Goal: Use online tool/utility: Utilize a website feature to perform a specific function

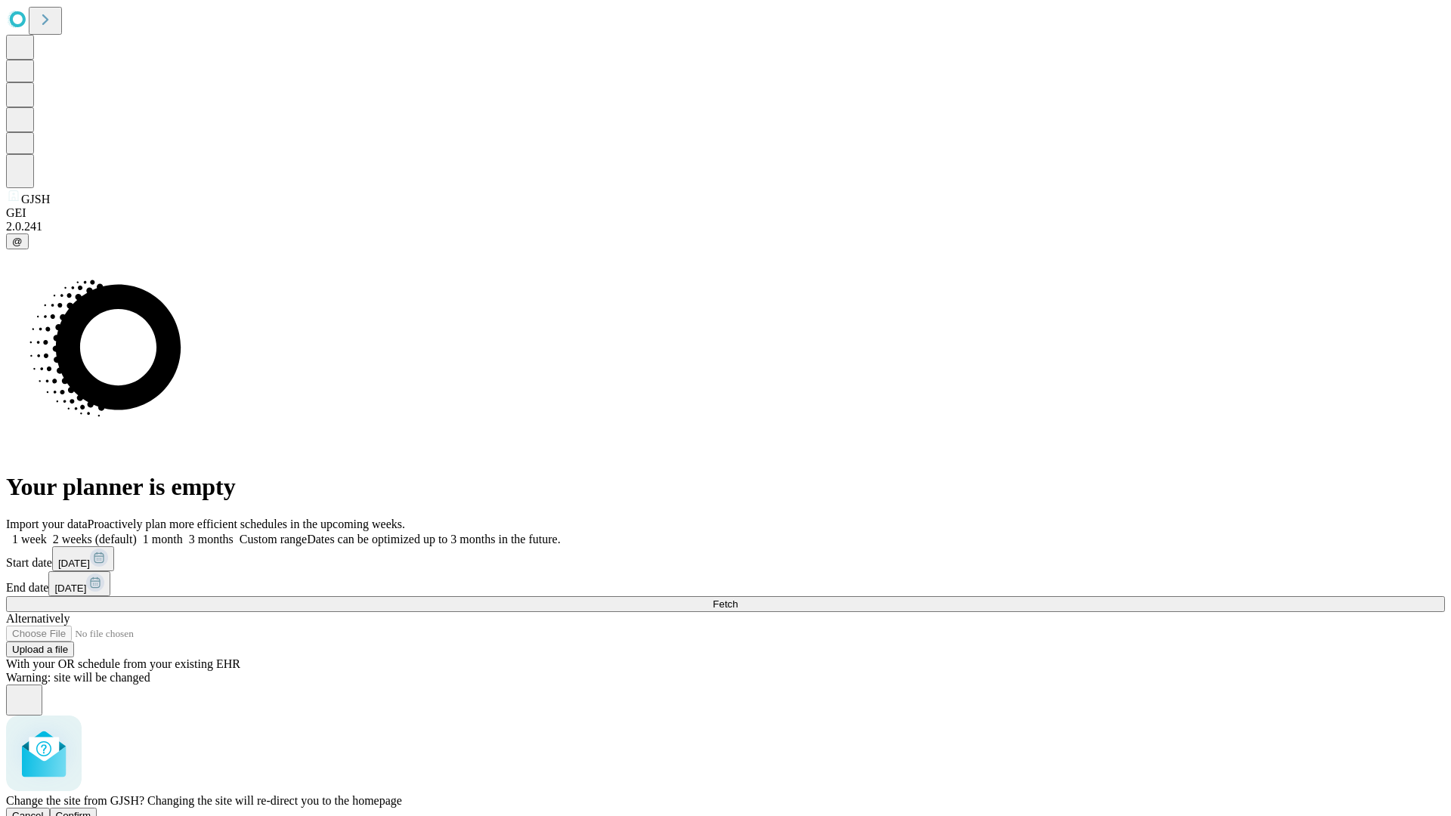
click at [91, 810] on span "Confirm" at bounding box center [74, 815] width 36 height 11
click at [137, 533] on label "2 weeks (default)" at bounding box center [92, 539] width 90 height 13
click at [738, 599] on span "Fetch" at bounding box center [725, 604] width 25 height 11
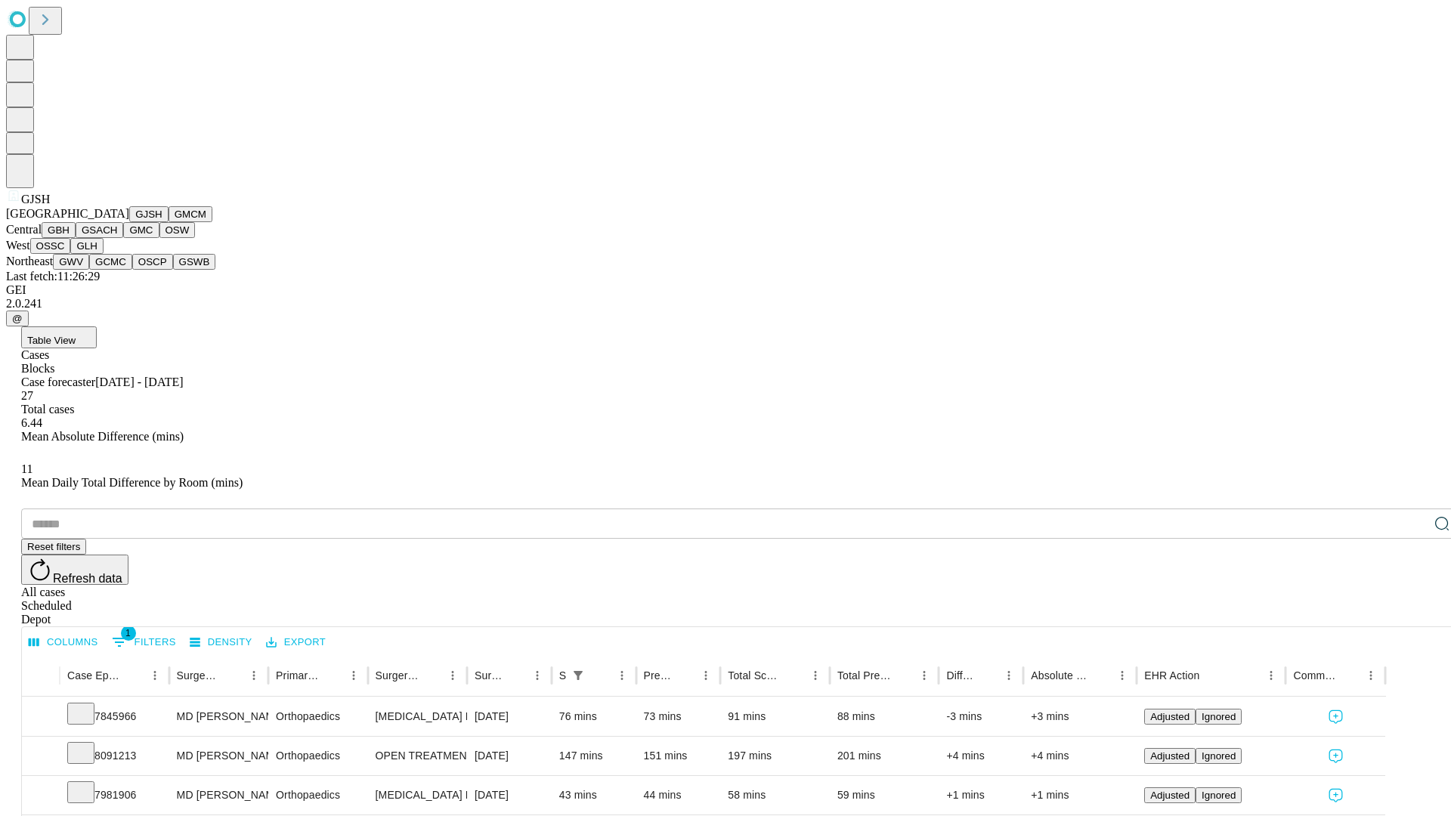
click at [169, 222] on button "GMCM" at bounding box center [191, 214] width 44 height 16
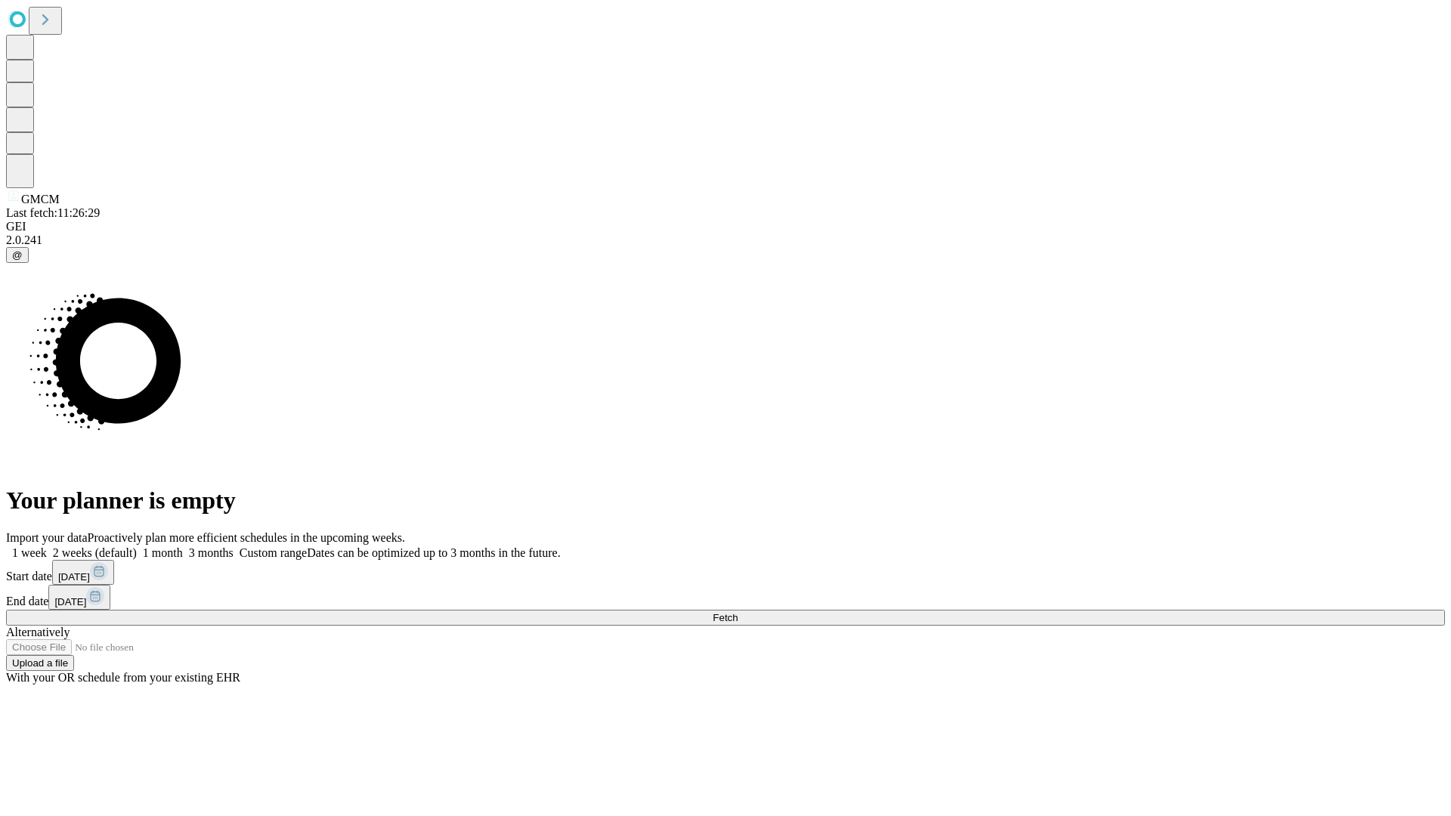
click at [137, 547] on label "2 weeks (default)" at bounding box center [92, 553] width 90 height 13
click at [738, 612] on span "Fetch" at bounding box center [725, 617] width 25 height 11
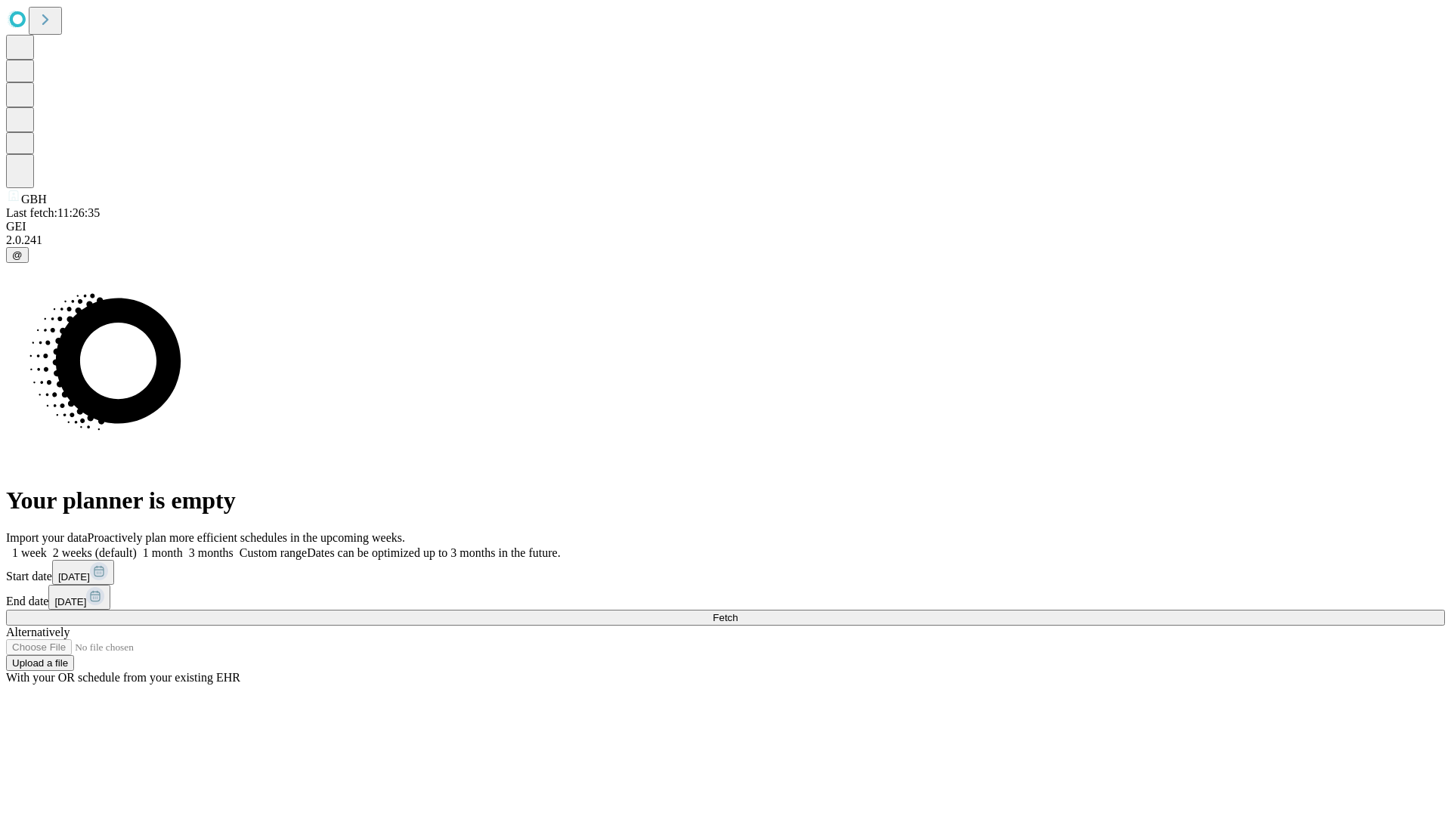
click at [137, 547] on label "2 weeks (default)" at bounding box center [92, 553] width 90 height 13
click at [738, 612] on span "Fetch" at bounding box center [725, 617] width 25 height 11
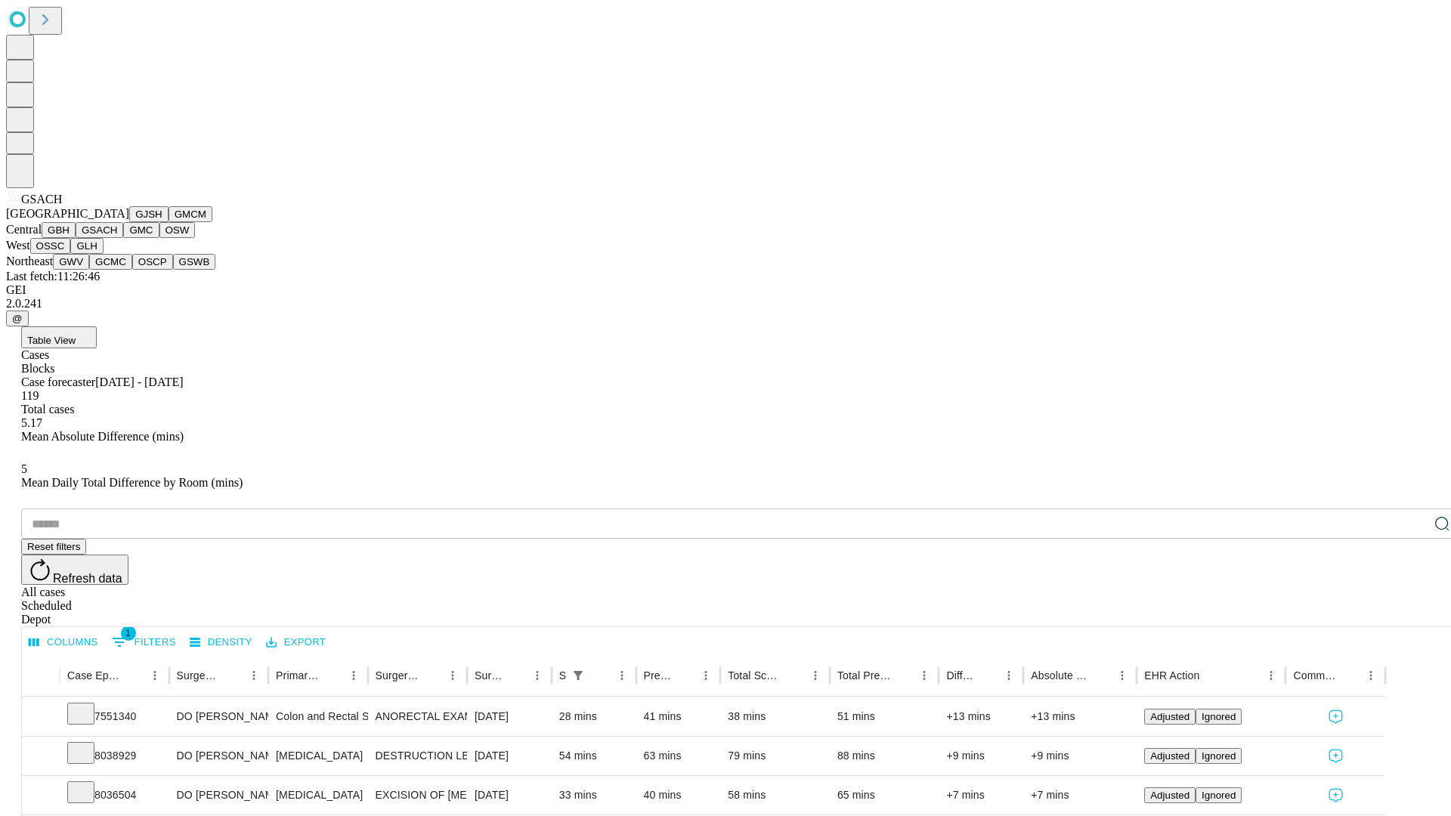
click at [123, 238] on button "GMC" at bounding box center [141, 230] width 36 height 16
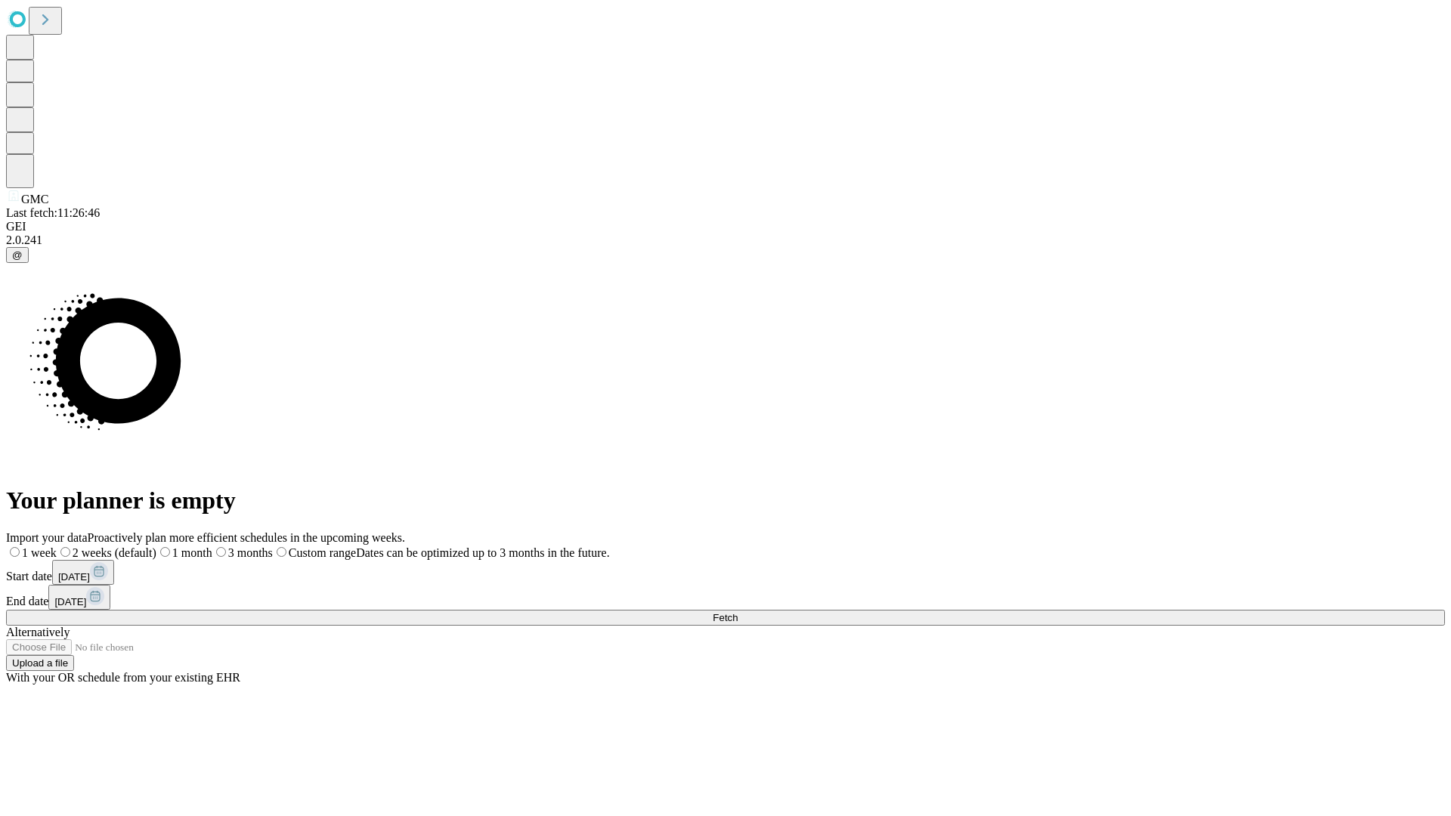
click at [156, 547] on label "2 weeks (default)" at bounding box center [107, 553] width 100 height 13
click at [738, 612] on span "Fetch" at bounding box center [725, 617] width 25 height 11
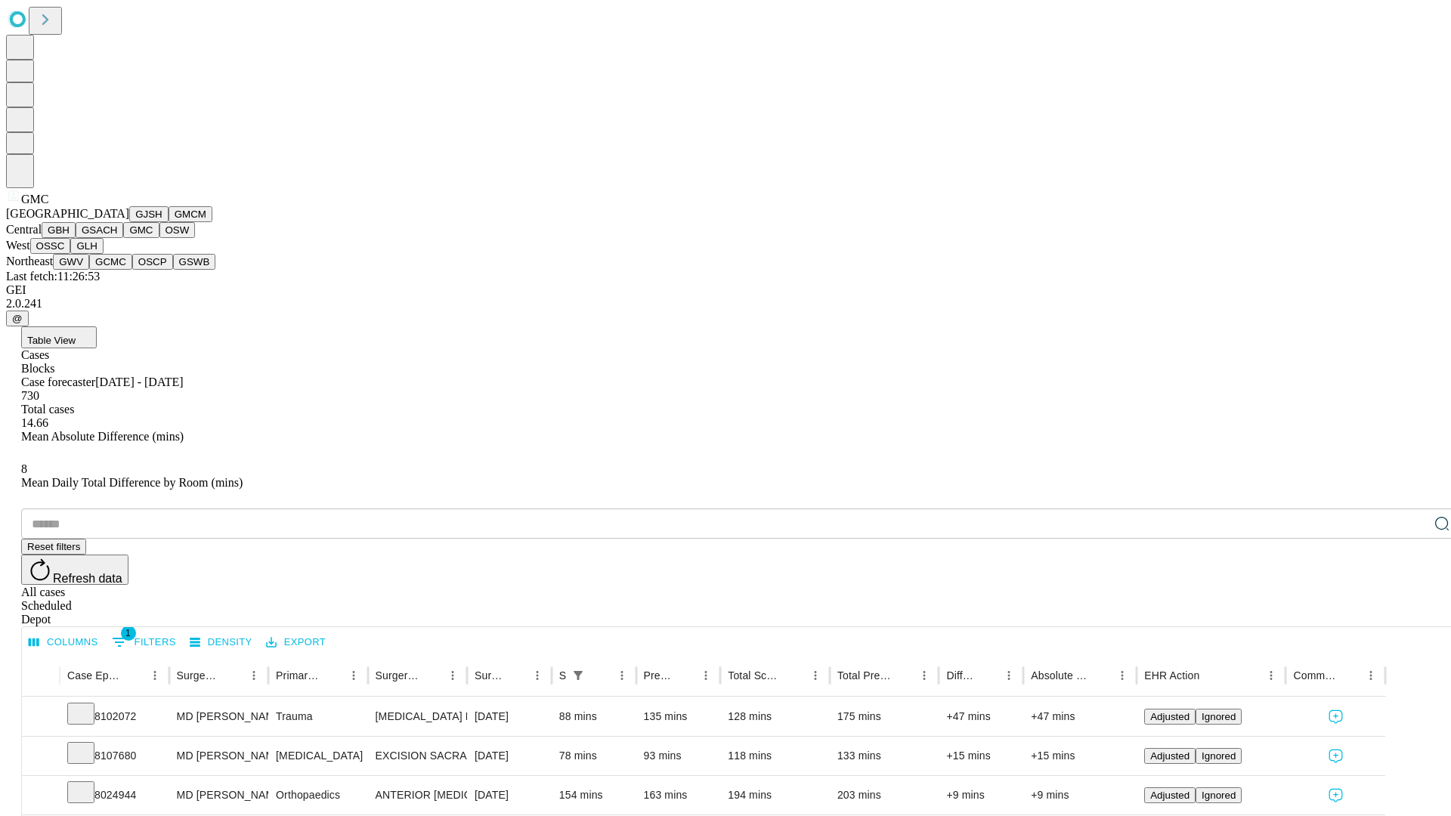
click at [160, 238] on button "OSW" at bounding box center [178, 230] width 36 height 16
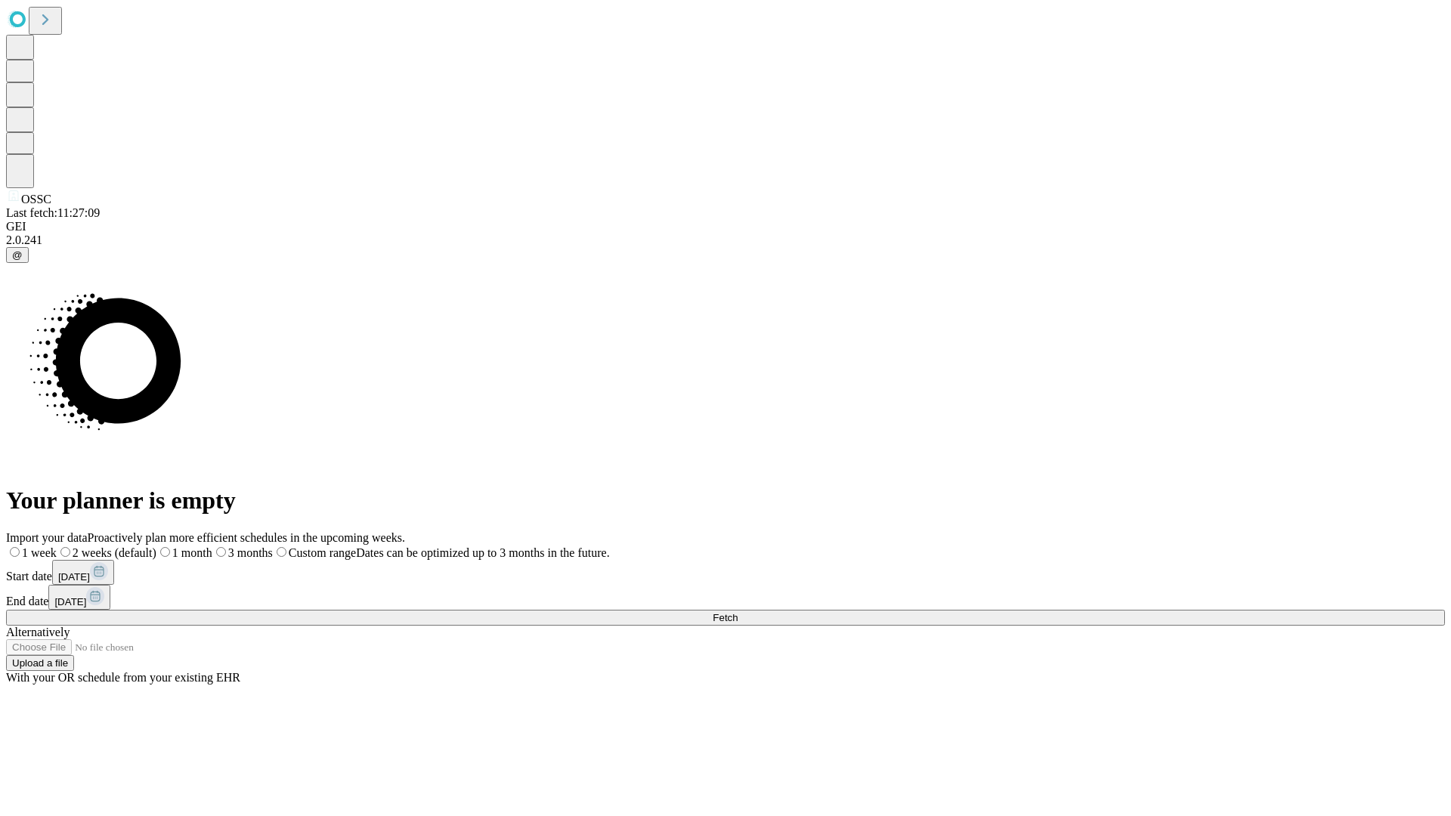
click at [156, 547] on label "2 weeks (default)" at bounding box center [107, 553] width 100 height 13
click at [738, 612] on span "Fetch" at bounding box center [725, 617] width 25 height 11
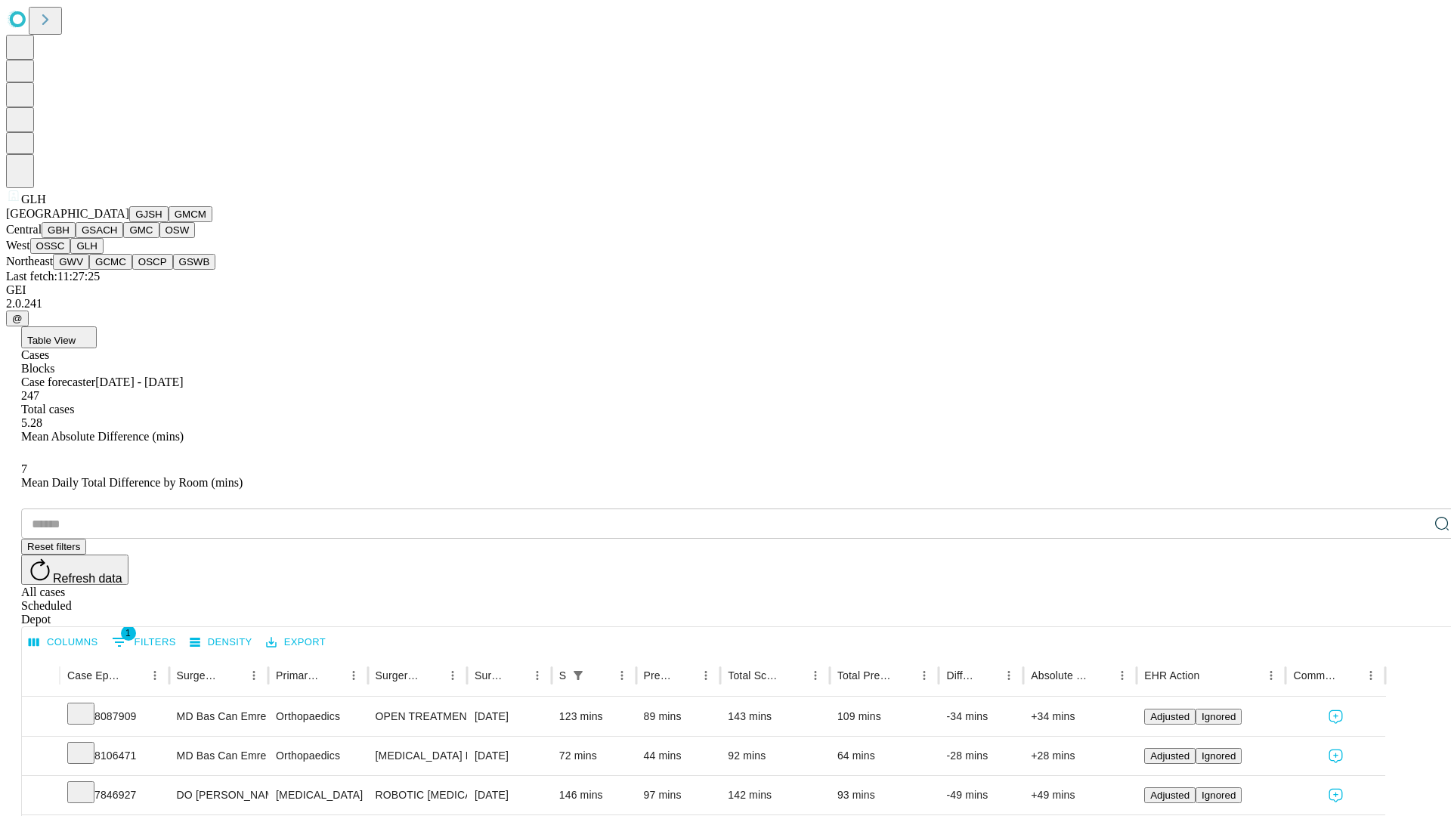
click at [89, 270] on button "GWV" at bounding box center [71, 262] width 36 height 16
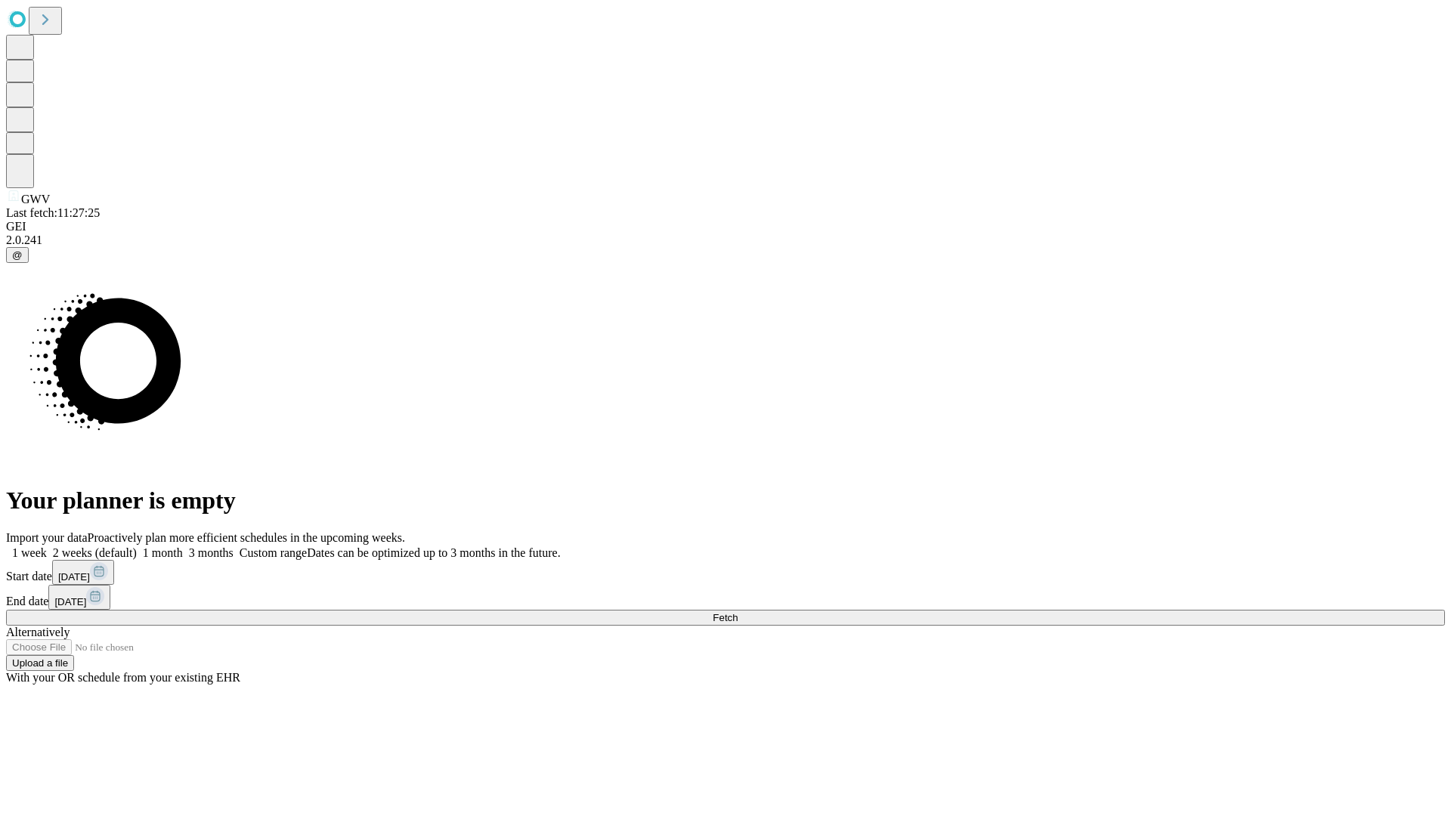
click at [738, 612] on span "Fetch" at bounding box center [725, 617] width 25 height 11
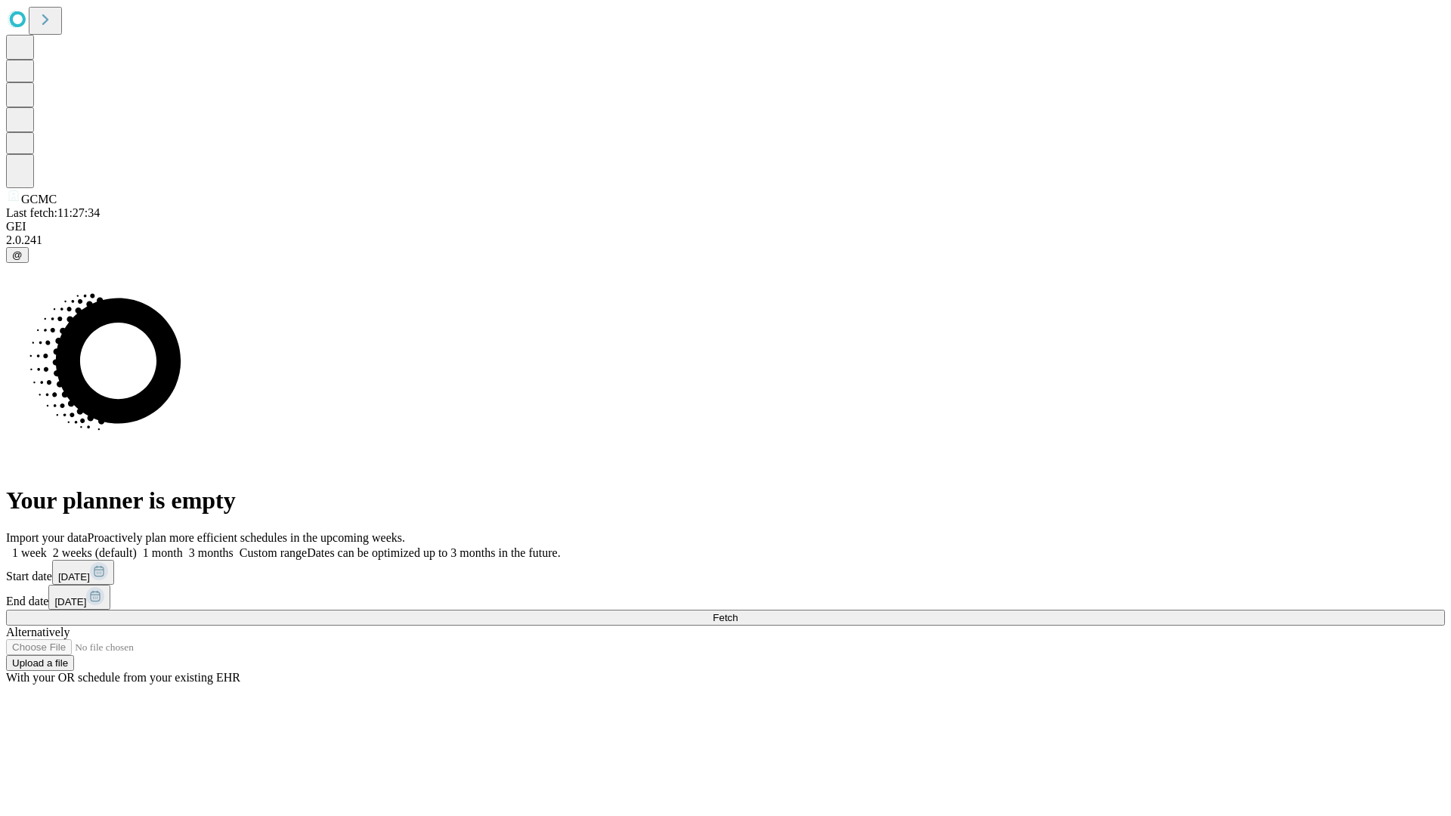
click at [137, 547] on label "2 weeks (default)" at bounding box center [92, 553] width 90 height 13
click at [738, 612] on span "Fetch" at bounding box center [725, 617] width 25 height 11
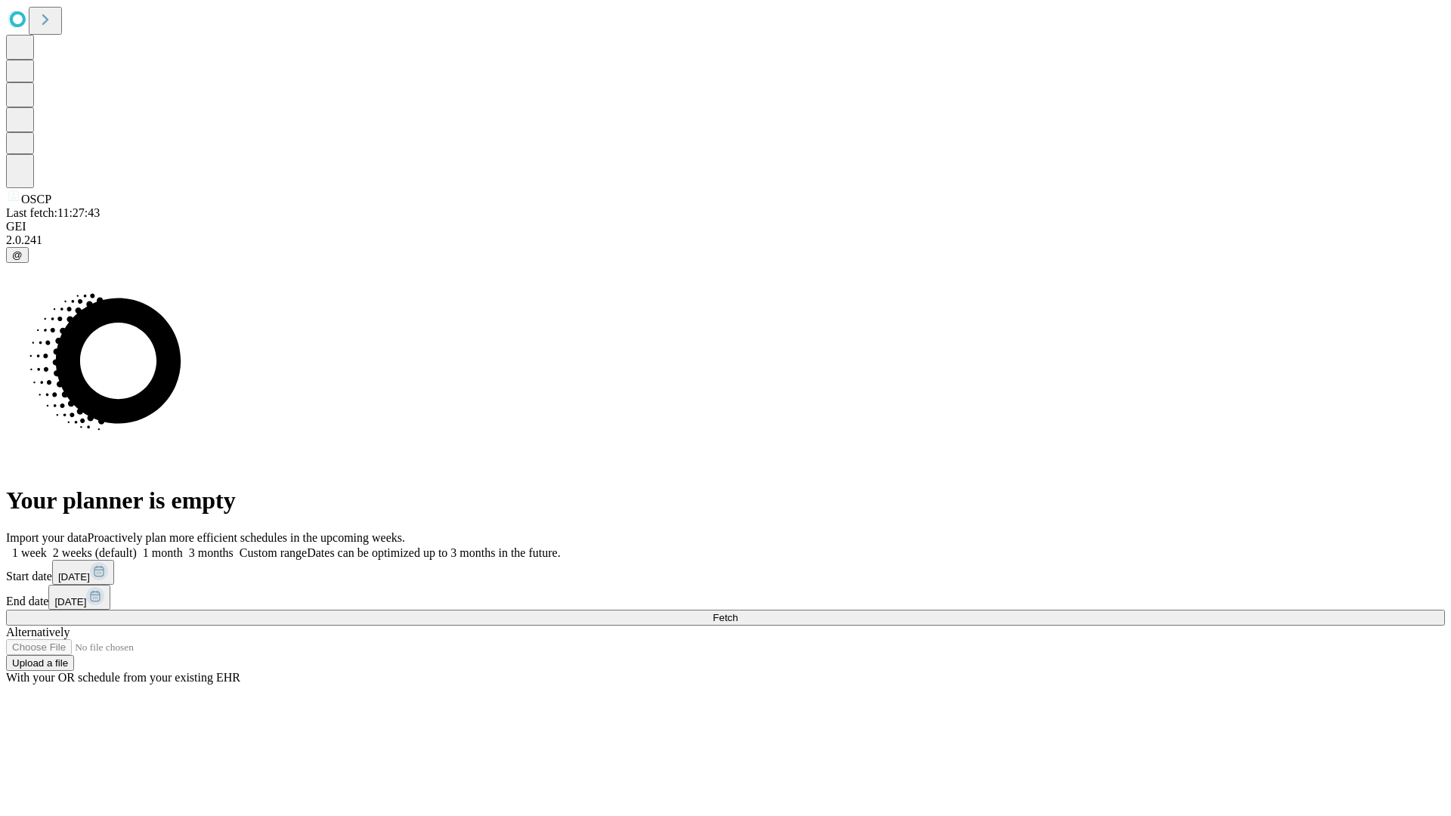
click at [738, 612] on span "Fetch" at bounding box center [725, 617] width 25 height 11
